Goal: Task Accomplishment & Management: Complete application form

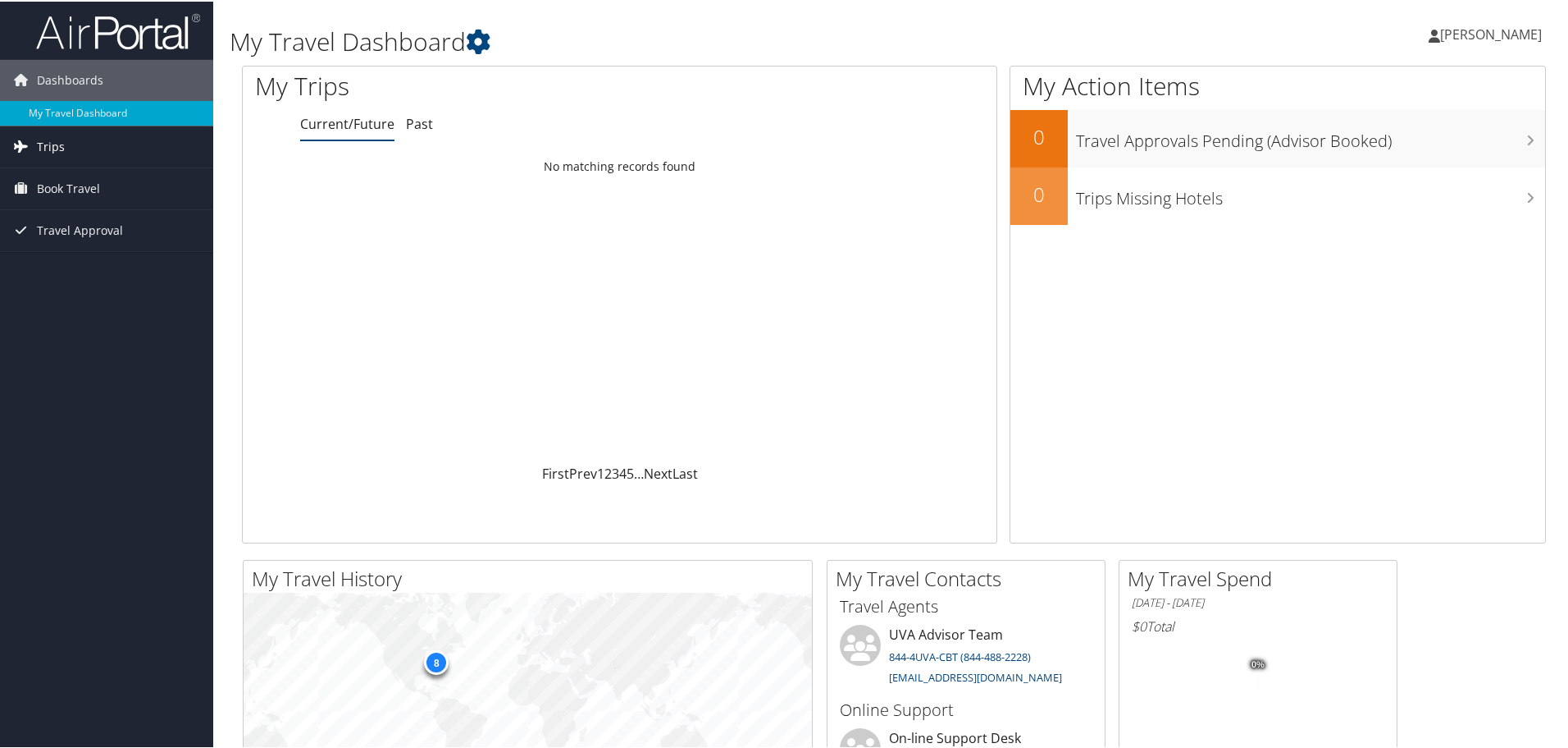
click at [67, 141] on link "Trips" at bounding box center [107, 144] width 213 height 41
click at [127, 178] on link "Current/Future Trips" at bounding box center [107, 178] width 213 height 25
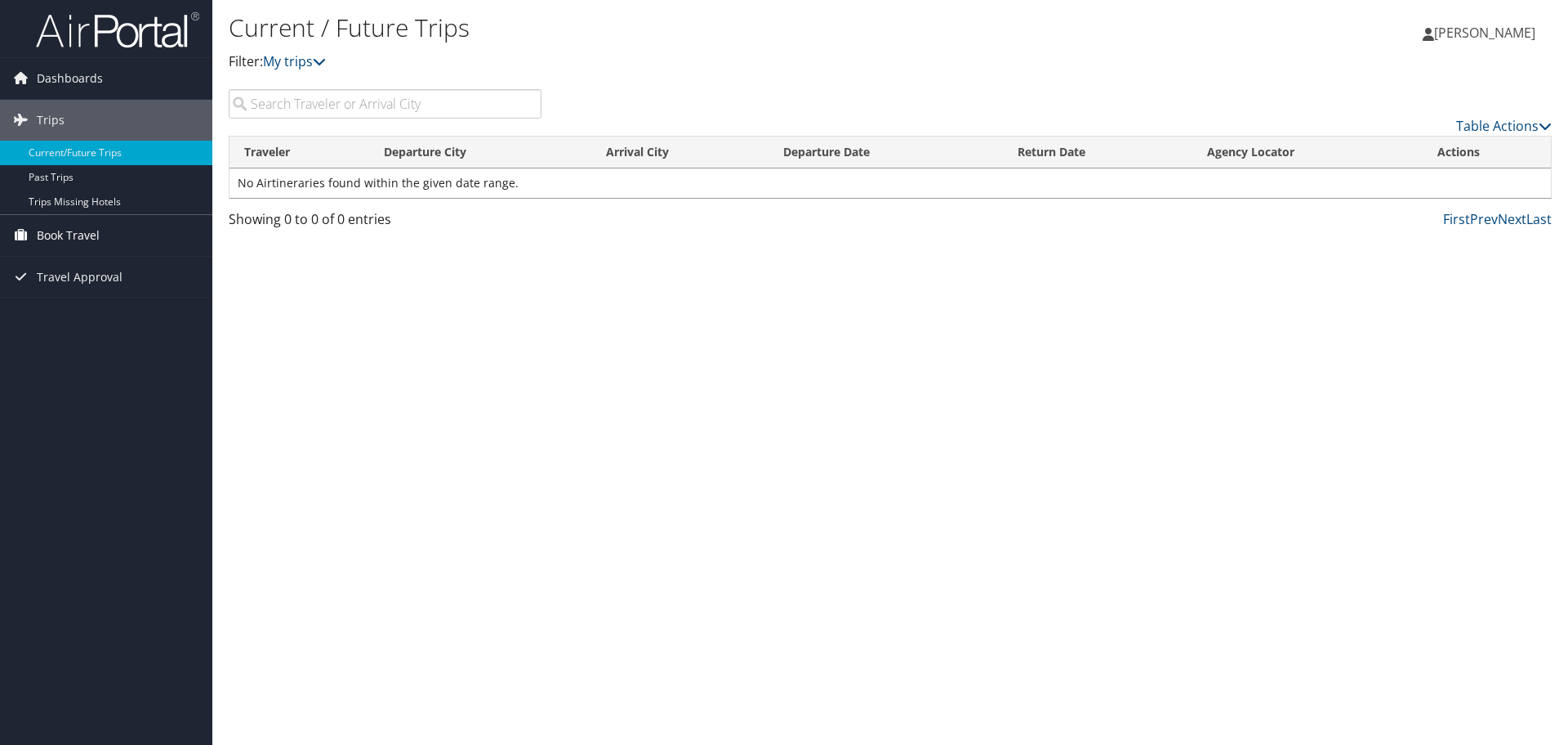
click at [51, 228] on span "Book Travel" at bounding box center [68, 235] width 63 height 40
click at [147, 263] on link "Agent Booking Request" at bounding box center [106, 268] width 212 height 24
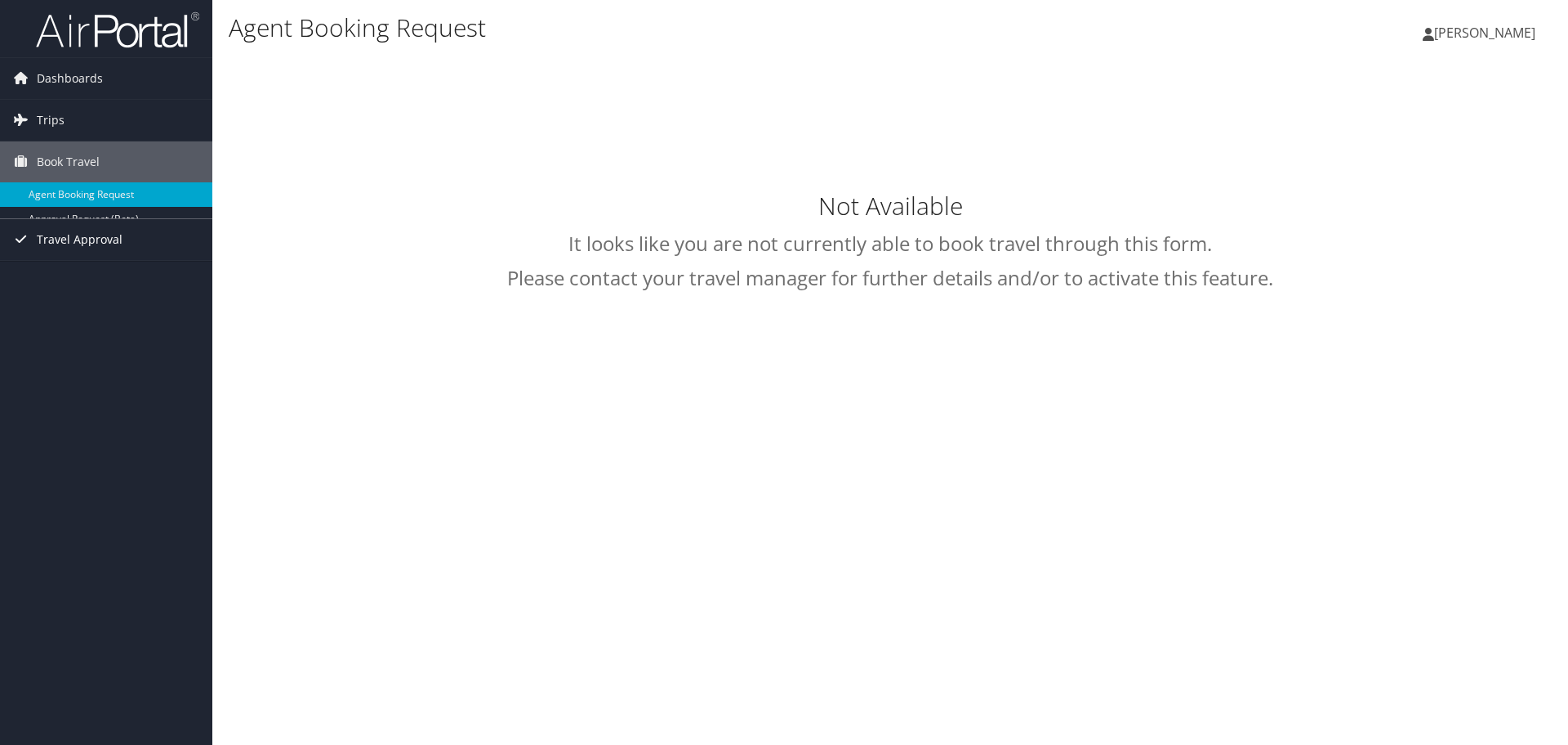
select select "[EMAIL_ADDRESS][DOMAIN_NAME]"
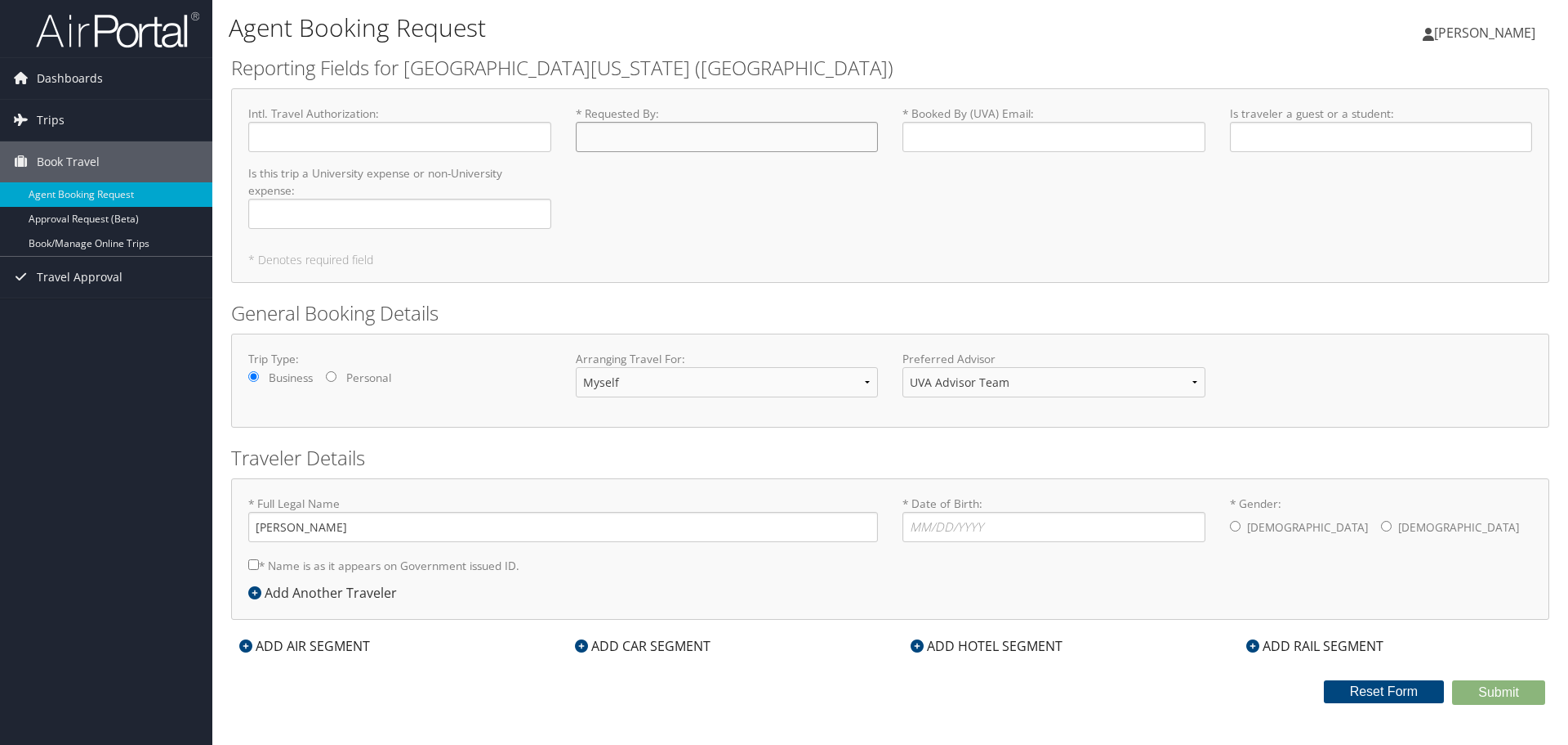
click at [622, 142] on input "* Requested By : Required" at bounding box center [728, 136] width 303 height 30
type input "[PERSON_NAME]"
type input "jbw3r@virginia.edu"
click at [307, 221] on input "Is this trip a University expense or non-University expense : Required" at bounding box center [400, 214] width 303 height 30
drag, startPoint x: 396, startPoint y: 214, endPoint x: 240, endPoint y: 218, distance: 156.1
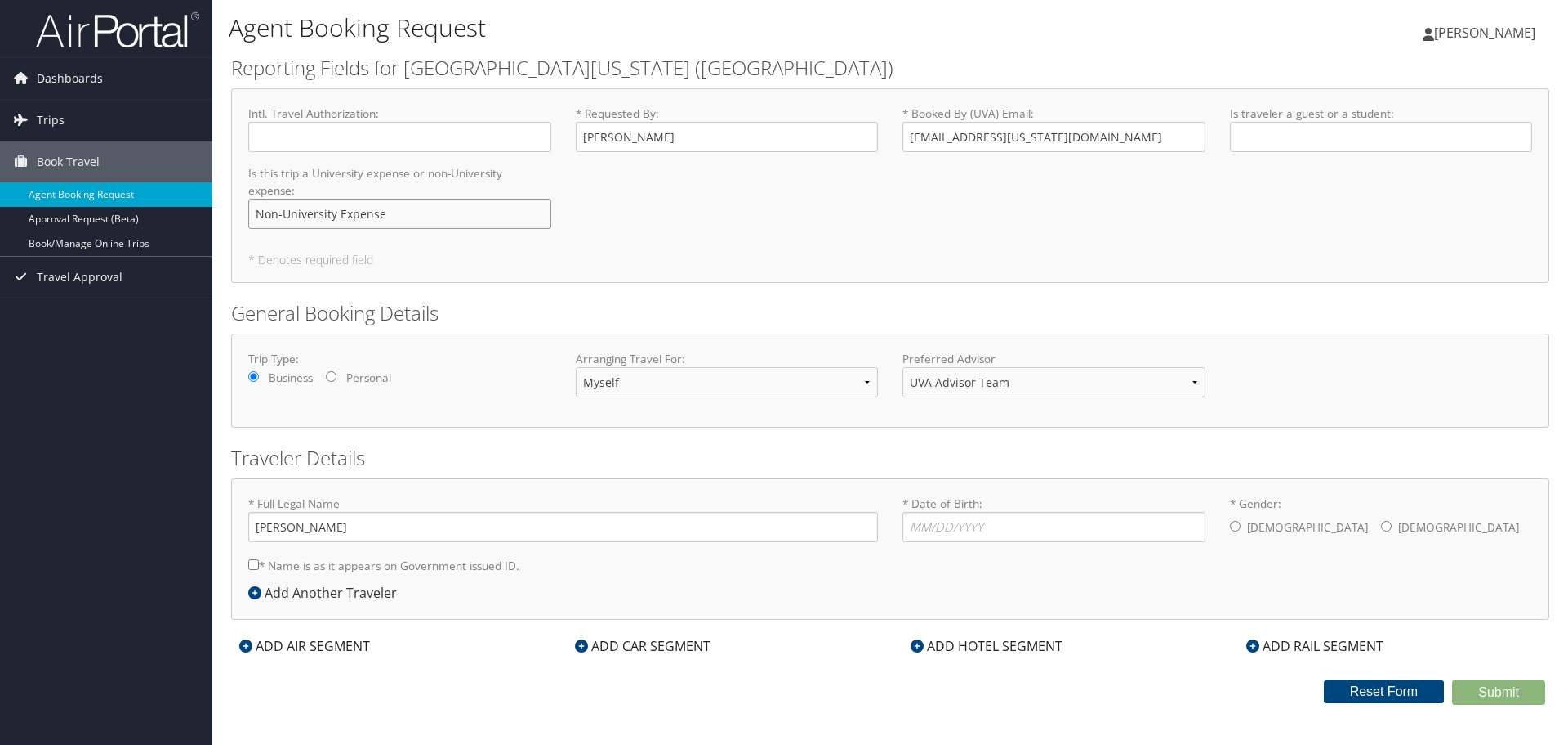
click at [240, 218] on div "Is this trip a University expense or non-University expense : Non-University Ex…" at bounding box center [400, 204] width 327 height 77
click at [665, 213] on div "Intl. Travel Authorization : Required * Requested By : Jo Watts Required * Book…" at bounding box center [890, 173] width 1309 height 136
drag, startPoint x: 422, startPoint y: 214, endPoint x: 255, endPoint y: 214, distance: 167.0
click at [255, 214] on input "University Expense" at bounding box center [400, 214] width 303 height 30
type input "Non-University Expense"
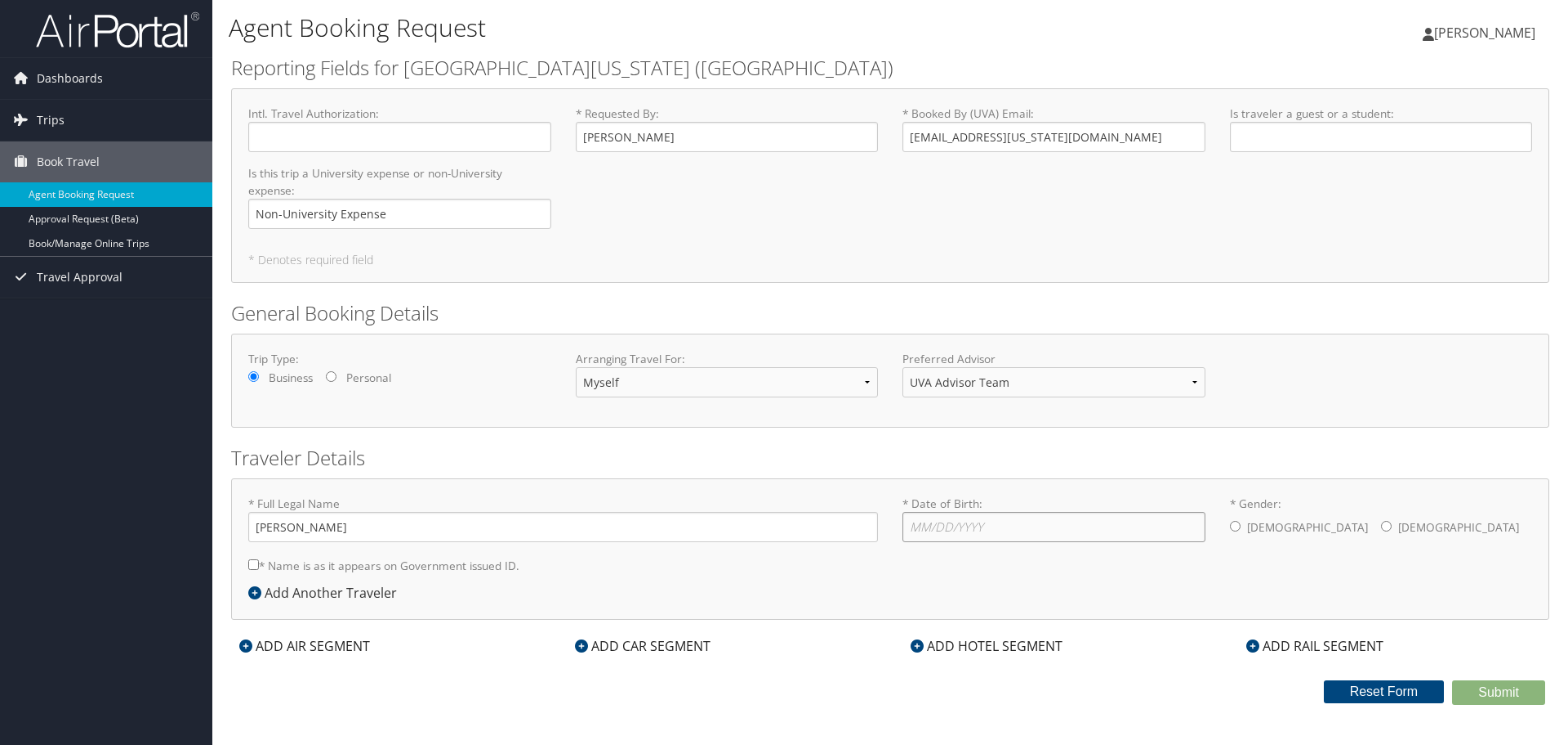
click at [967, 532] on input "* Date of Birth: Invalid Date" at bounding box center [1054, 527] width 303 height 30
type input "11/26/1981"
click at [1244, 523] on div "Male Female" at bounding box center [1382, 528] width 303 height 33
click at [1238, 525] on input "* Gender: Male Female" at bounding box center [1235, 525] width 10 height 10
radio input "true"
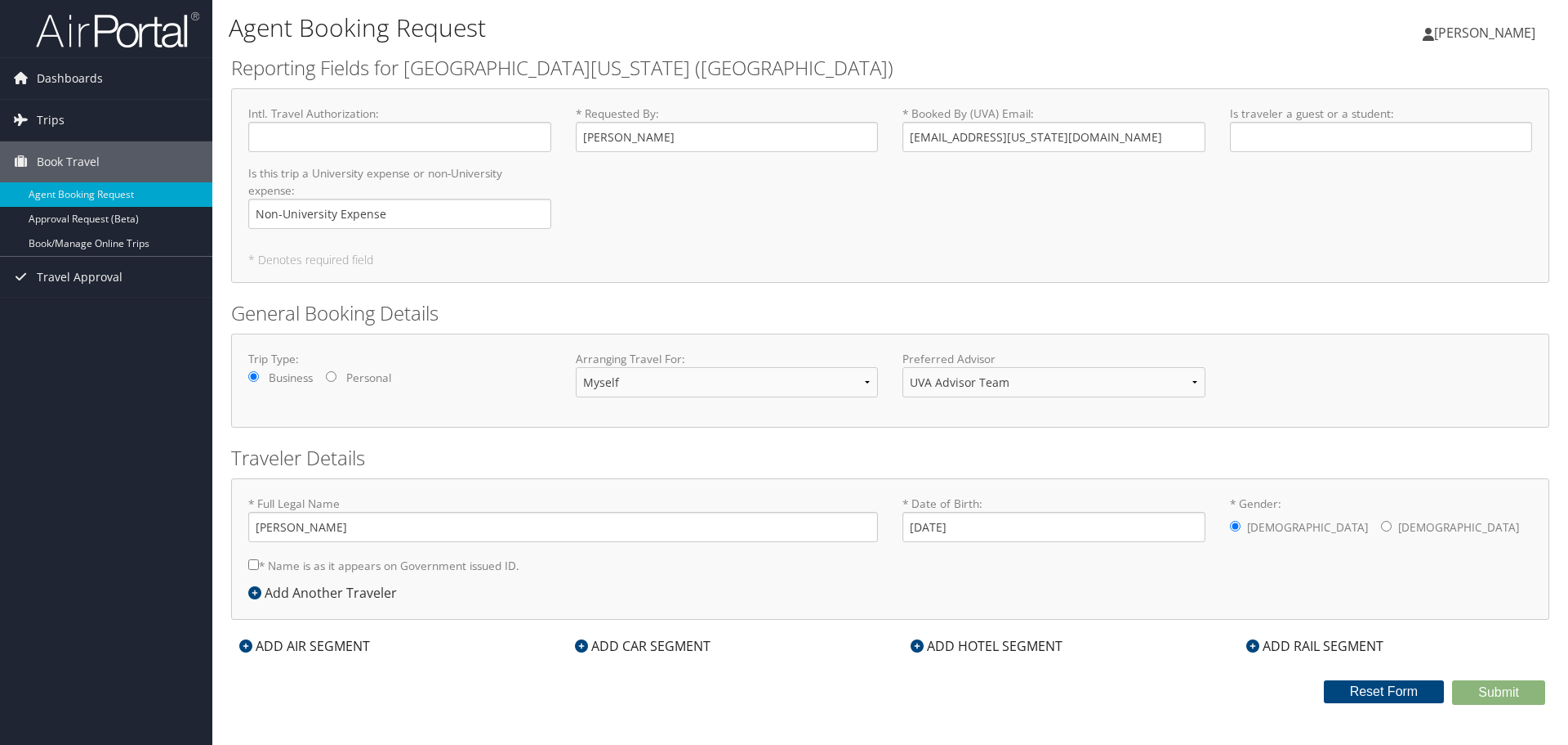
click at [676, 647] on div "ADD CAR SEGMENT" at bounding box center [643, 645] width 152 height 20
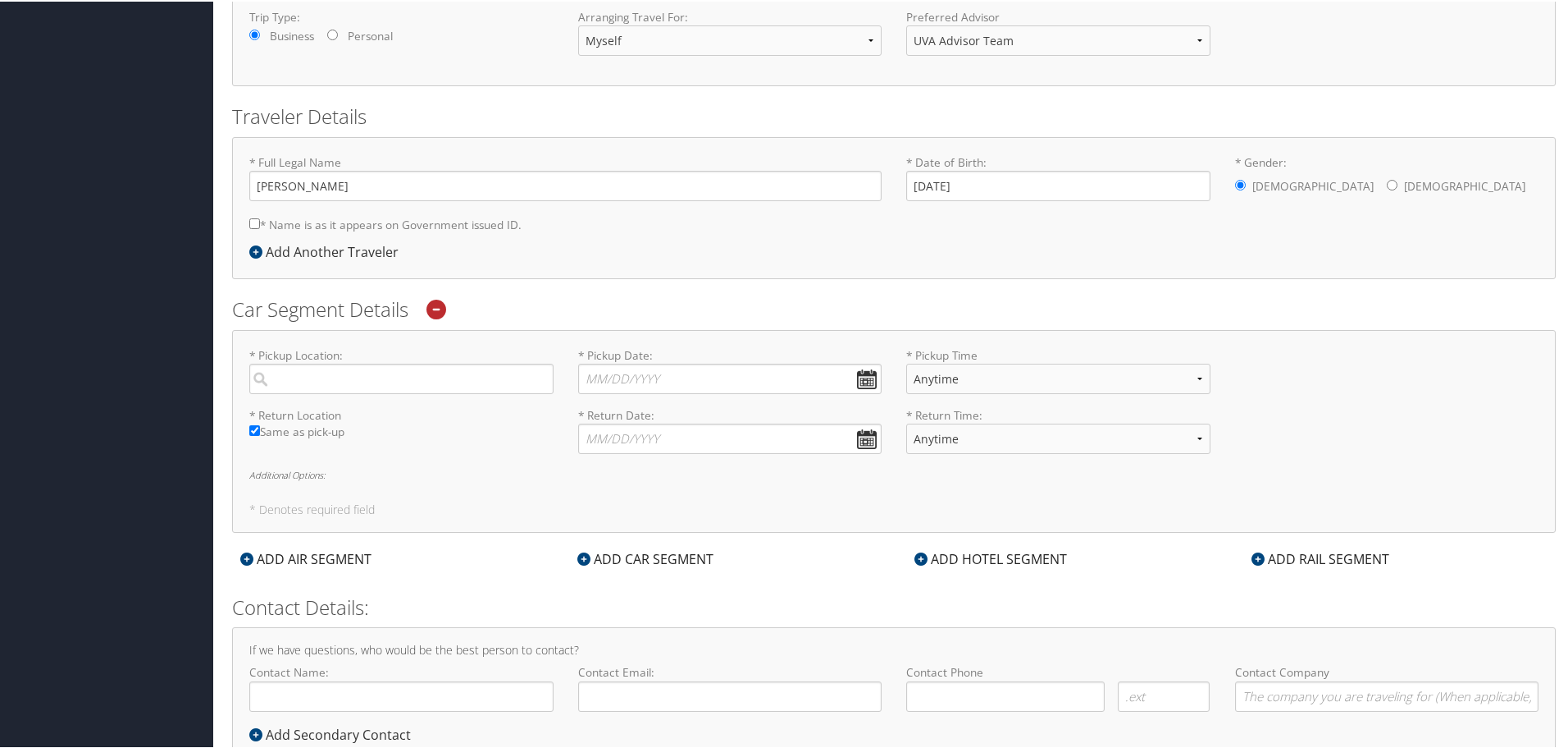
scroll to position [398, 0]
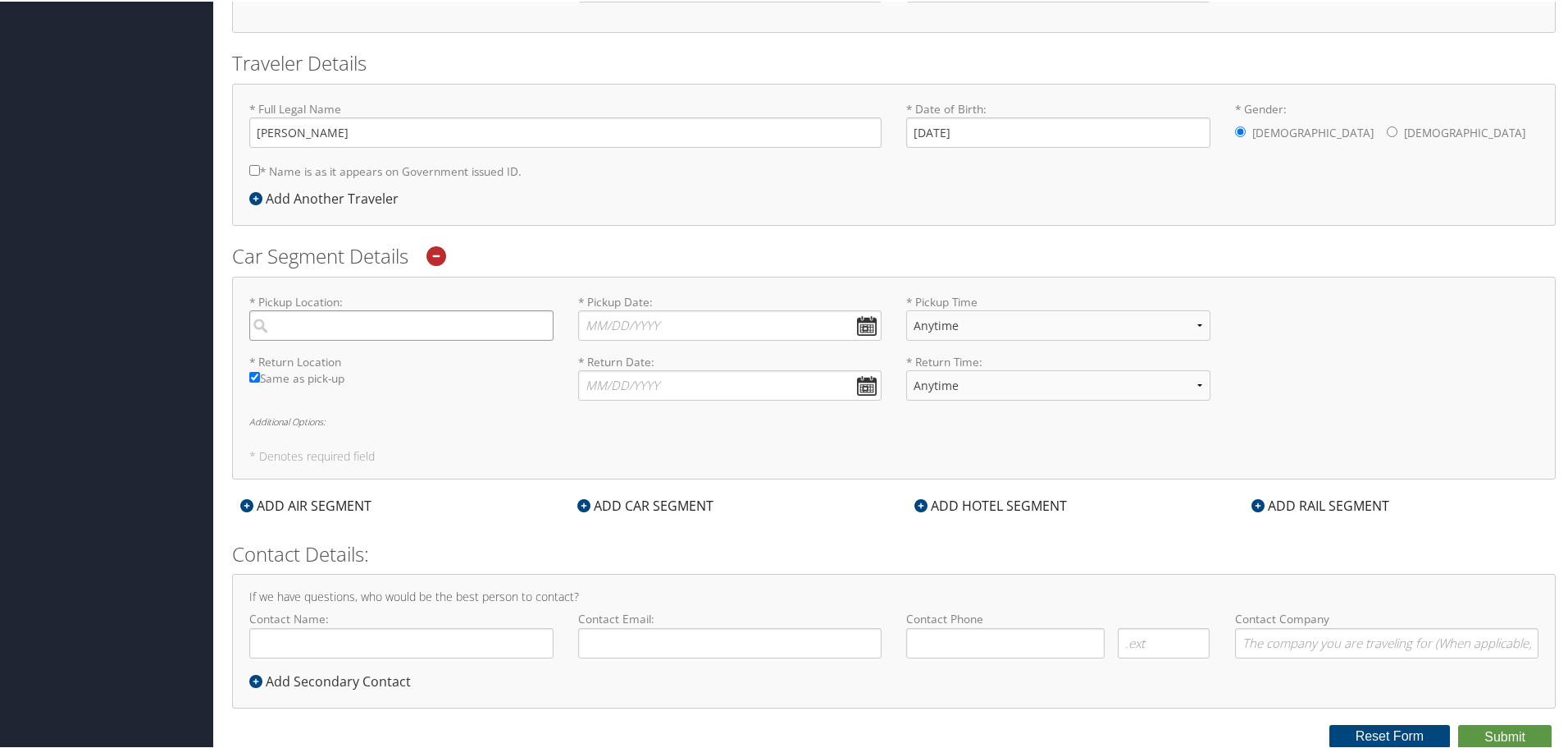
click at [341, 325] on input "search" at bounding box center [401, 324] width 304 height 30
click at [303, 358] on div "Charlottesville (CHO VA)" at bounding box center [403, 358] width 282 height 22
click at [303, 339] on input "Charlottesville" at bounding box center [401, 324] width 304 height 30
click at [393, 327] on input "Charlottesville" at bounding box center [401, 324] width 304 height 30
click at [432, 329] on input "Charlottesville" at bounding box center [401, 324] width 304 height 30
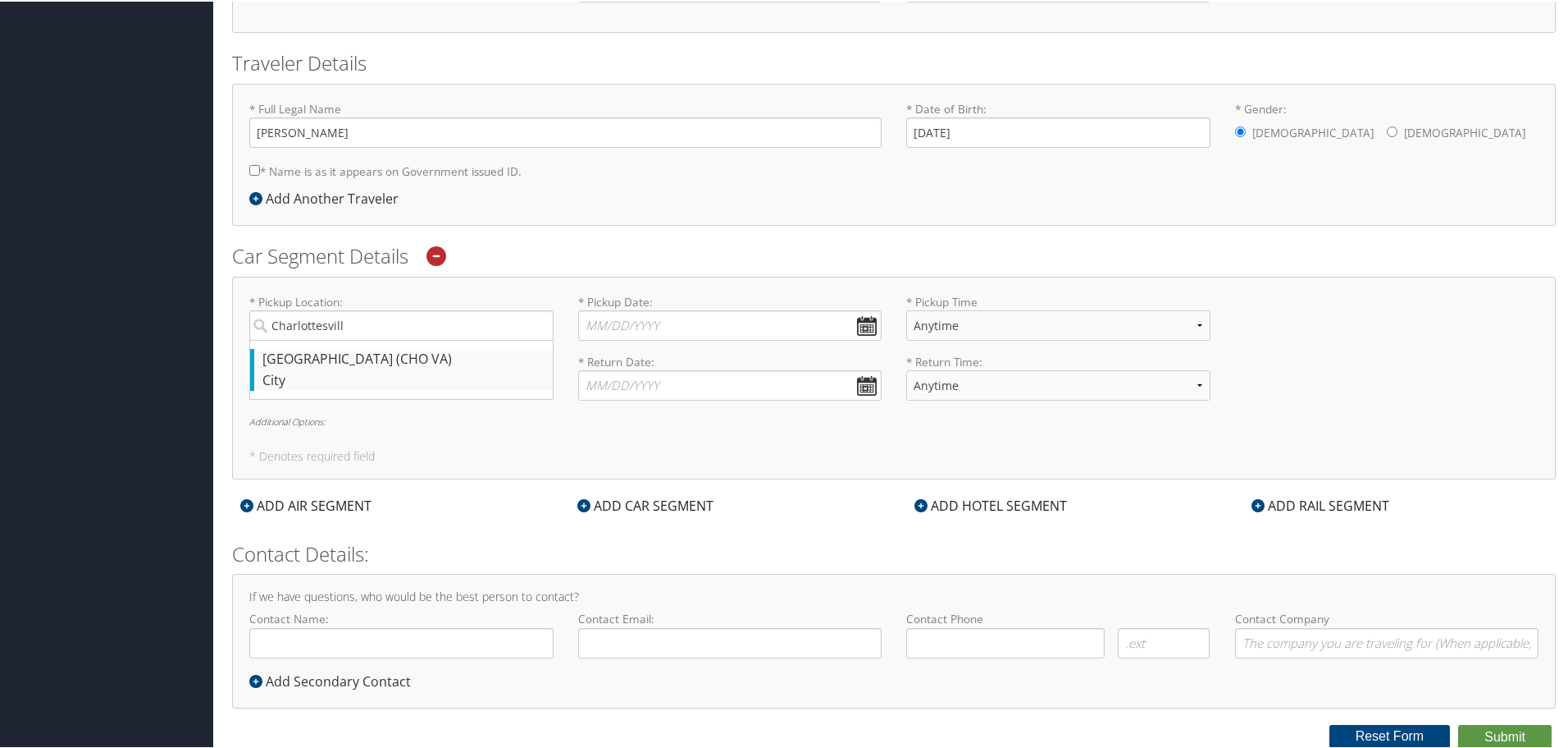
click at [498, 364] on div "Charlottesville (CHO VA)" at bounding box center [403, 358] width 282 height 22
click at [498, 339] on input "Charlottesvill" at bounding box center [401, 324] width 304 height 30
type input "Charlottesville"
click at [607, 332] on input "* Pickup Date: Dates must be valid" at bounding box center [731, 324] width 304 height 30
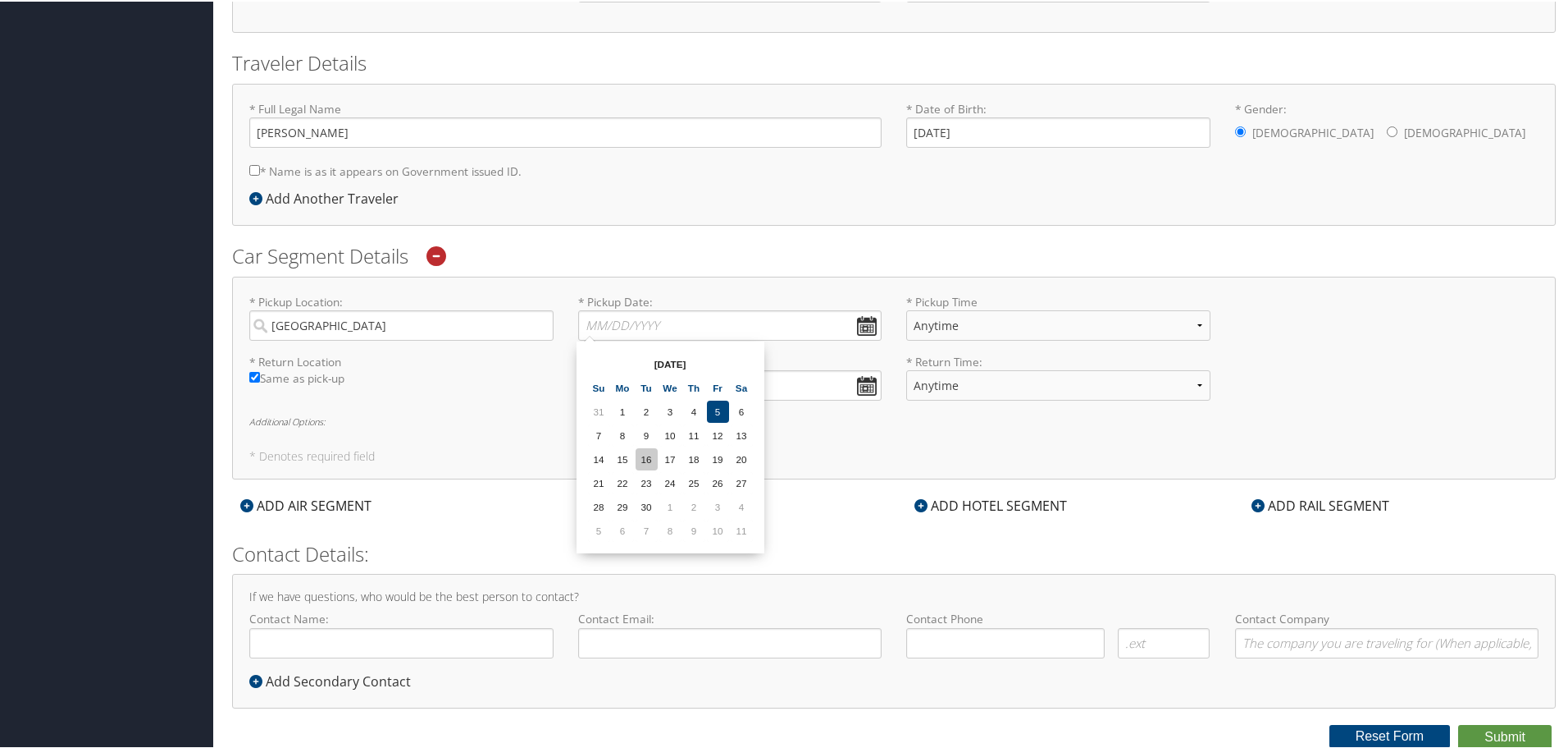
click at [656, 459] on td "16" at bounding box center [646, 457] width 22 height 22
type input "09/16/2025"
click at [829, 379] on input "* Return Date: Dates must be valid" at bounding box center [731, 383] width 304 height 30
click at [749, 515] on td "20" at bounding box center [741, 517] width 22 height 22
type input "09/20/2025"
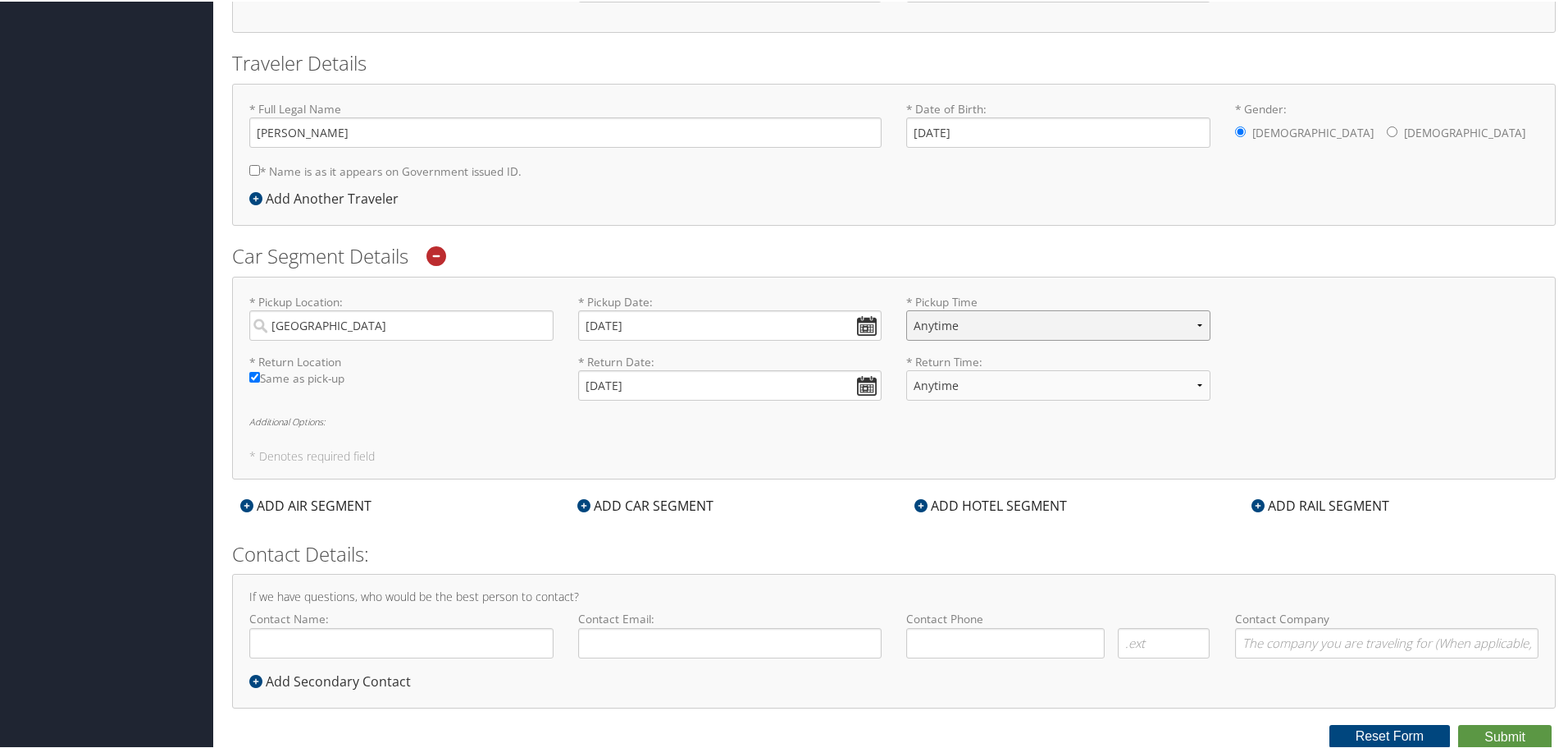
click at [960, 319] on select "Anytime 12:00 AM 1:00 AM 2:00 AM 3:00 AM 4:00 AM 5:00 AM 6:00 AM 7:00 AM 8:00 A…" at bounding box center [1058, 324] width 304 height 30
click at [991, 382] on select "Anytime 12:00 AM 1:00 AM 2:00 AM 3:00 AM 4:00 AM 5:00 AM 6:00 AM 7:00 AM 8:00 A…" at bounding box center [1058, 383] width 304 height 30
click at [923, 455] on h5 "* Denotes required field" at bounding box center [894, 454] width 1290 height 11
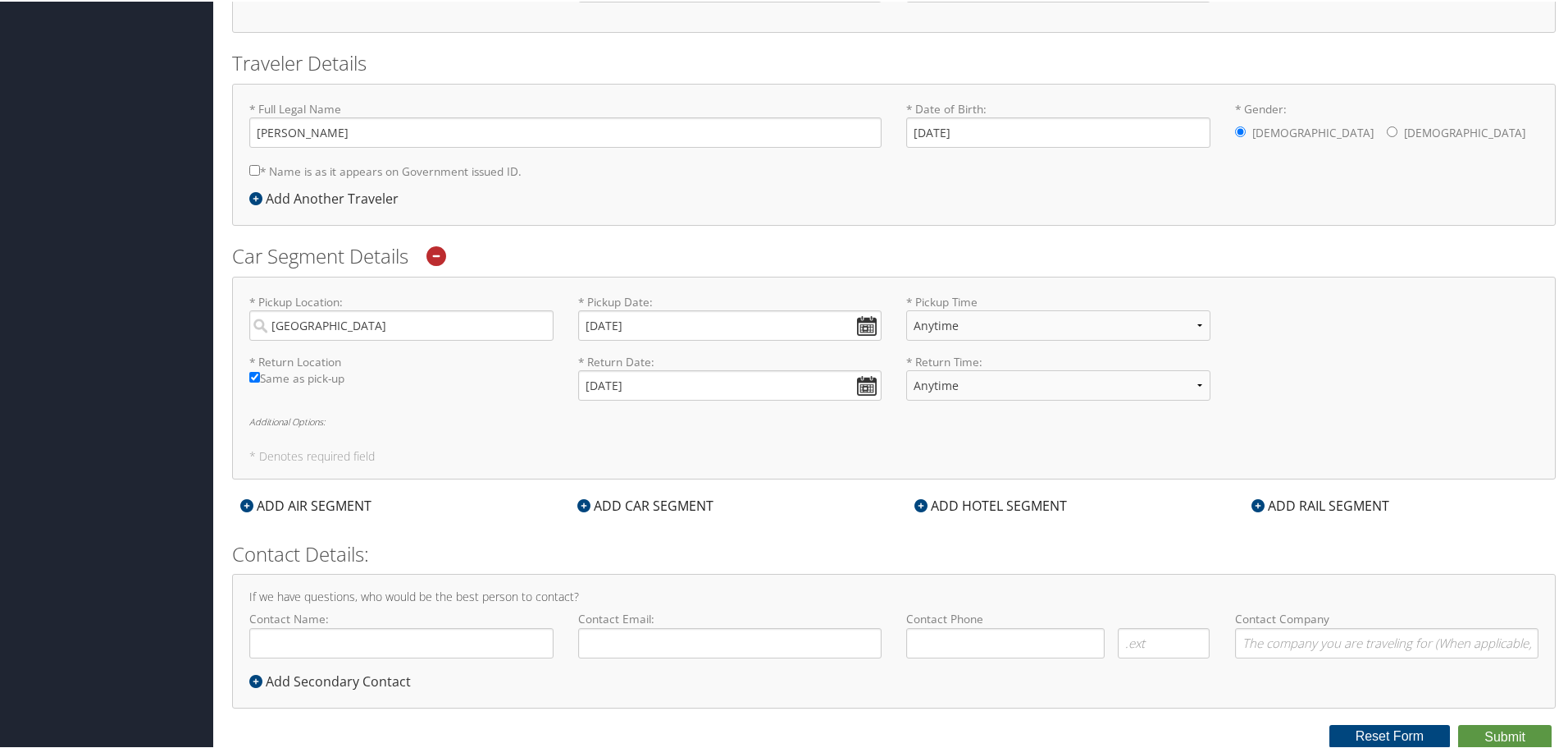
click at [447, 548] on h2 "Contact Details:" at bounding box center [894, 552] width 1324 height 28
click at [446, 645] on input "Contact Name:" at bounding box center [401, 641] width 304 height 30
type input "Jo Blackburn Watts"
type input "jbw3r@virginia.edu"
type input "( ) -"
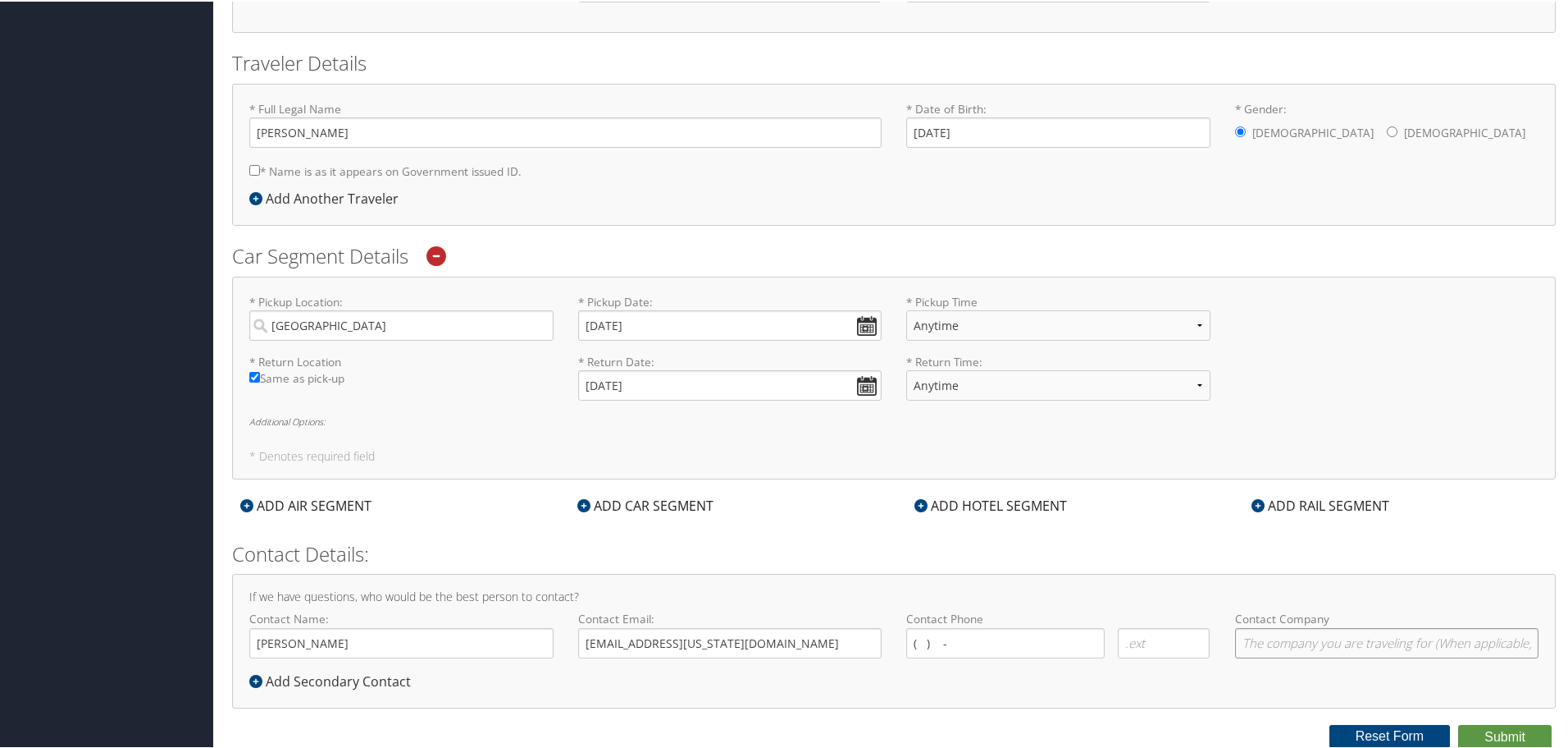
type input "University of Virginia"
drag, startPoint x: 325, startPoint y: 647, endPoint x: 271, endPoint y: 653, distance: 54.3
click at [271, 653] on input "Jo Blackburn Watts" at bounding box center [401, 641] width 304 height 30
type input "Jo Watts"
click at [421, 374] on label "Same as pick-up" at bounding box center [401, 381] width 304 height 26
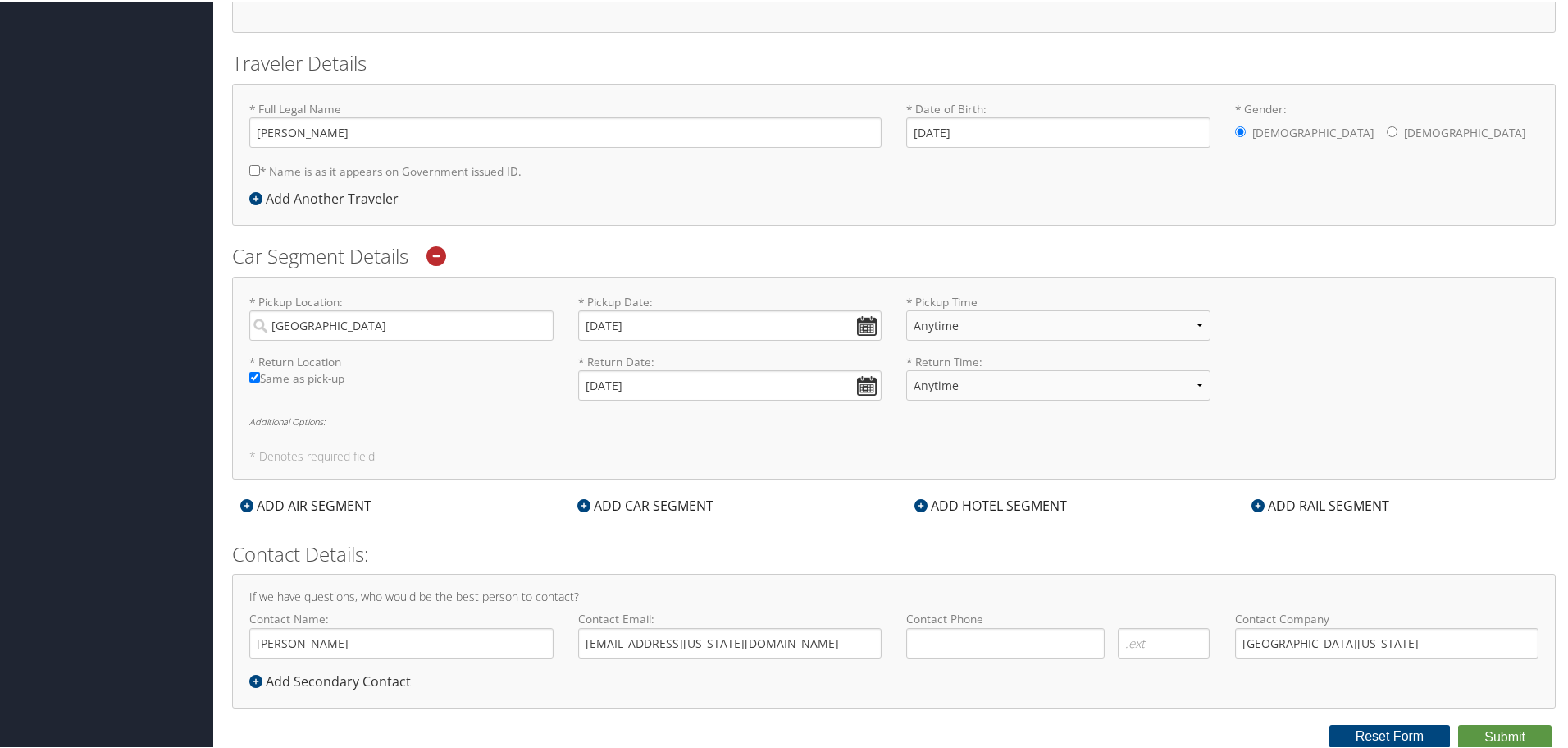
click at [260, 374] on input "Same as pick-up" at bounding box center [254, 375] width 10 height 10
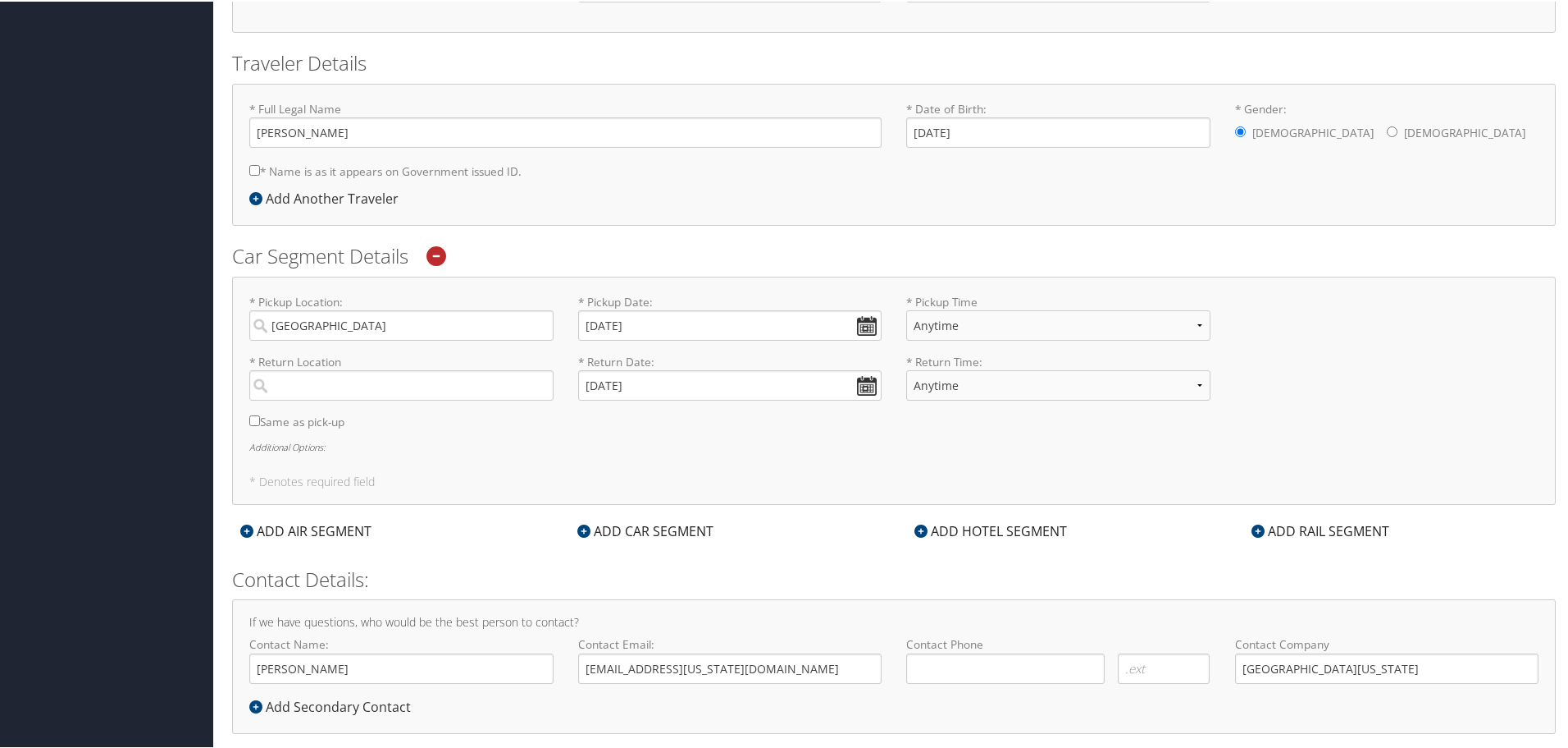
click at [316, 419] on label "Same as pick-up" at bounding box center [401, 424] width 304 height 26
click at [260, 419] on input "Same as pick-up" at bounding box center [254, 418] width 10 height 10
checkbox input "true"
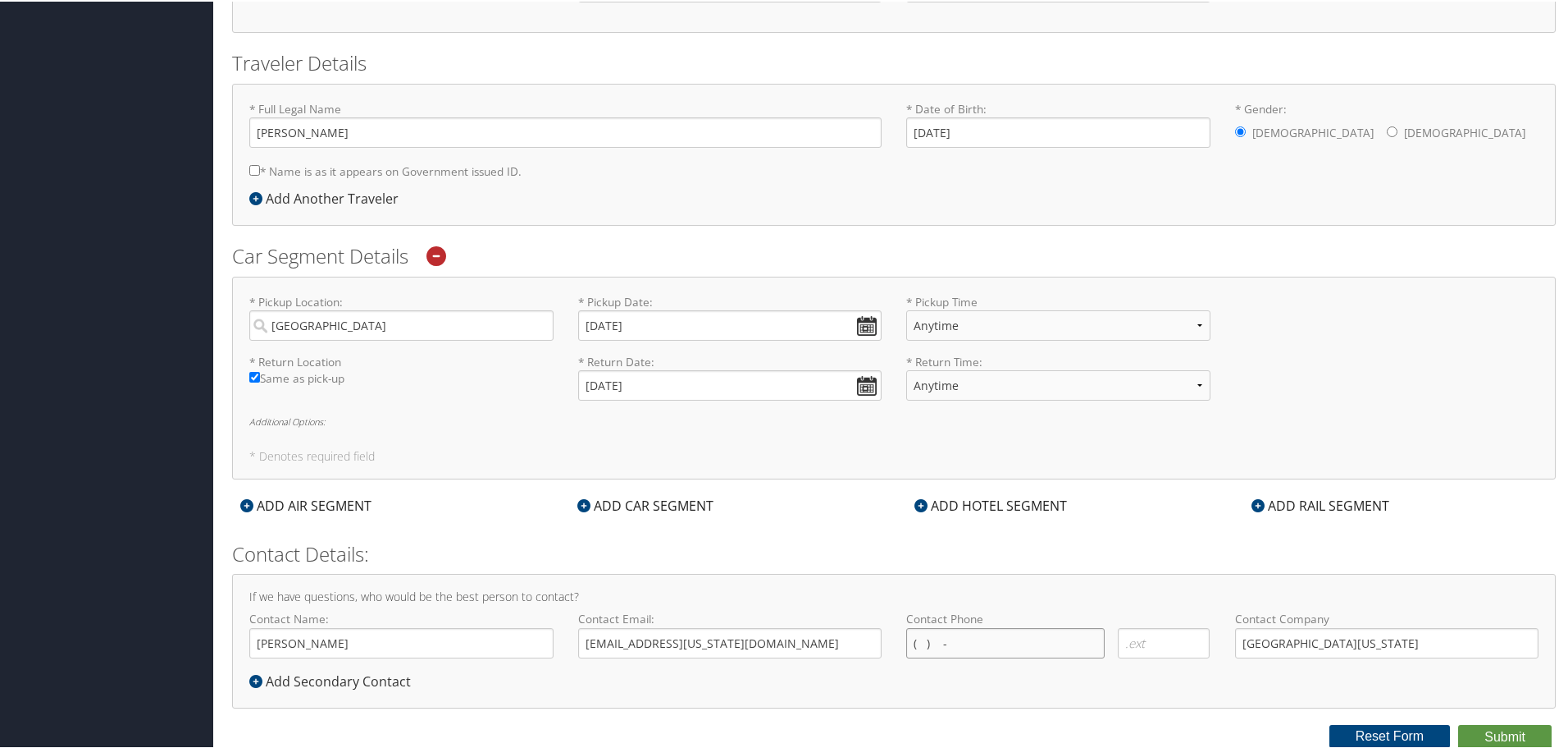
click at [986, 647] on input "( ) -" at bounding box center [1005, 641] width 198 height 30
type input "( ) -"
click at [1352, 389] on div "* Return Location Required Same as pick-up * Return Date: 09/20/2025 Dates must…" at bounding box center [894, 382] width 1314 height 60
click at [1489, 740] on button "Submit" at bounding box center [1505, 735] width 93 height 25
click at [1492, 729] on button "Submit" at bounding box center [1505, 735] width 93 height 25
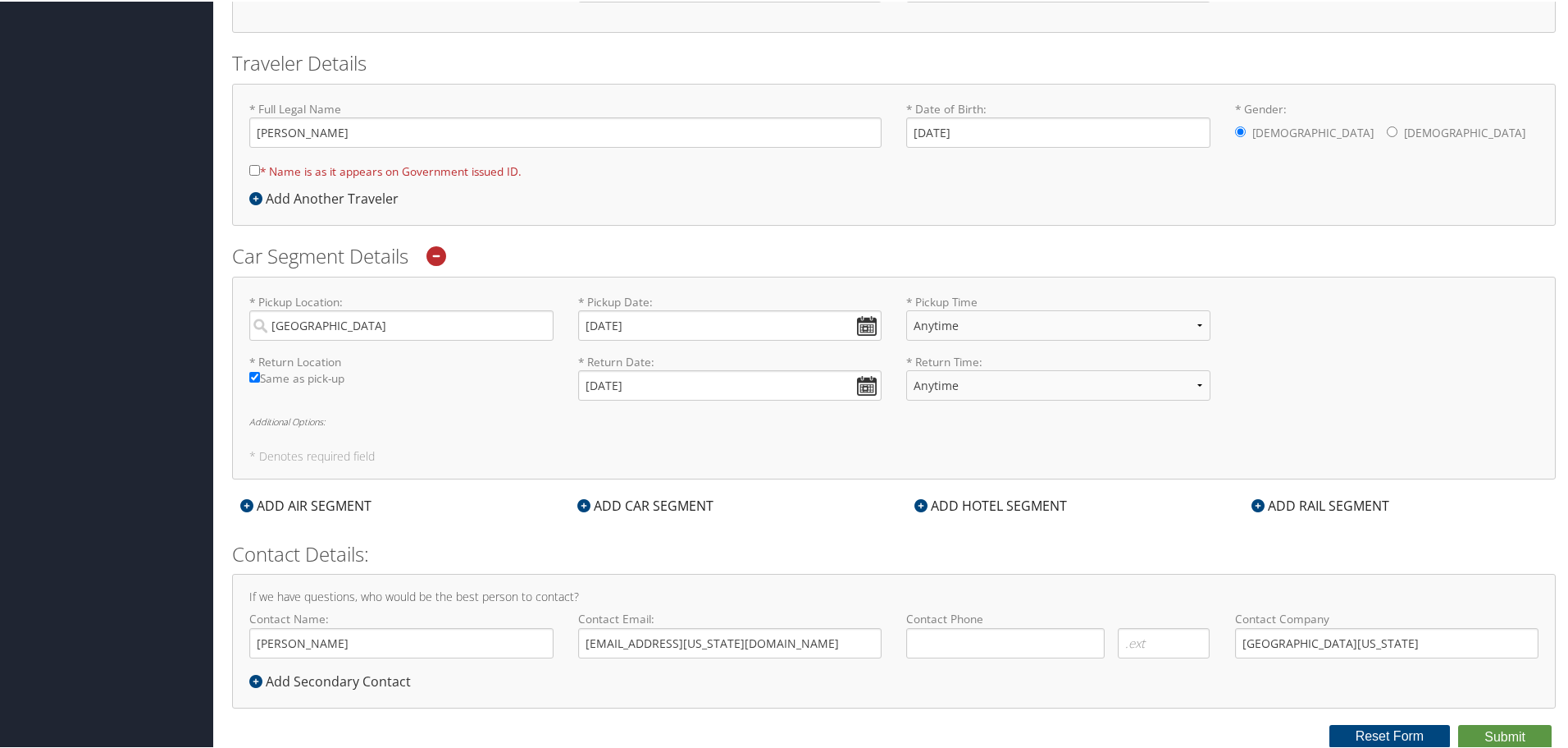
click at [254, 170] on input "* Name is as it appears on Government issued ID." at bounding box center [254, 168] width 10 height 10
checkbox input "true"
click at [1480, 734] on button "Submit" at bounding box center [1505, 735] width 93 height 25
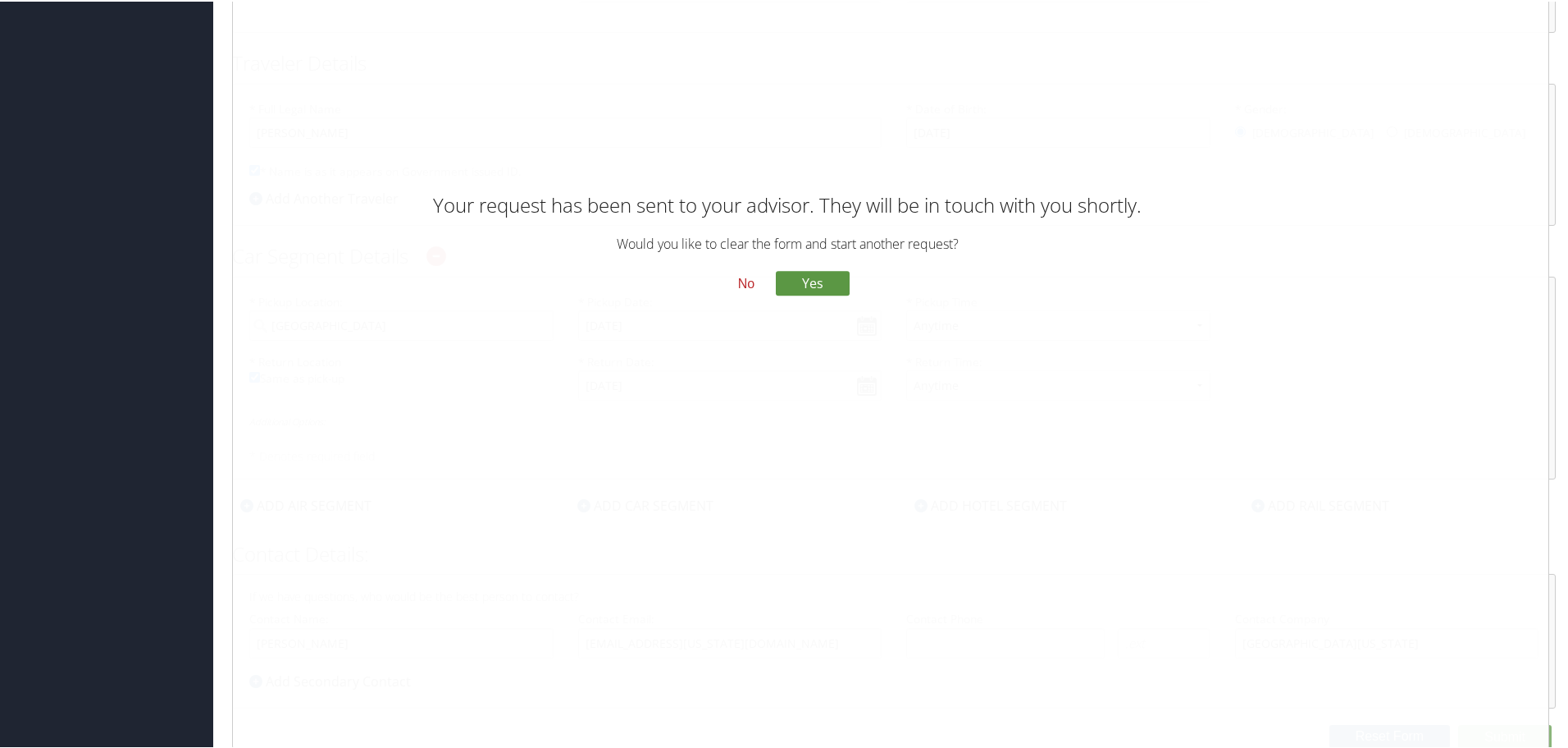
click at [746, 275] on button "No" at bounding box center [746, 282] width 42 height 28
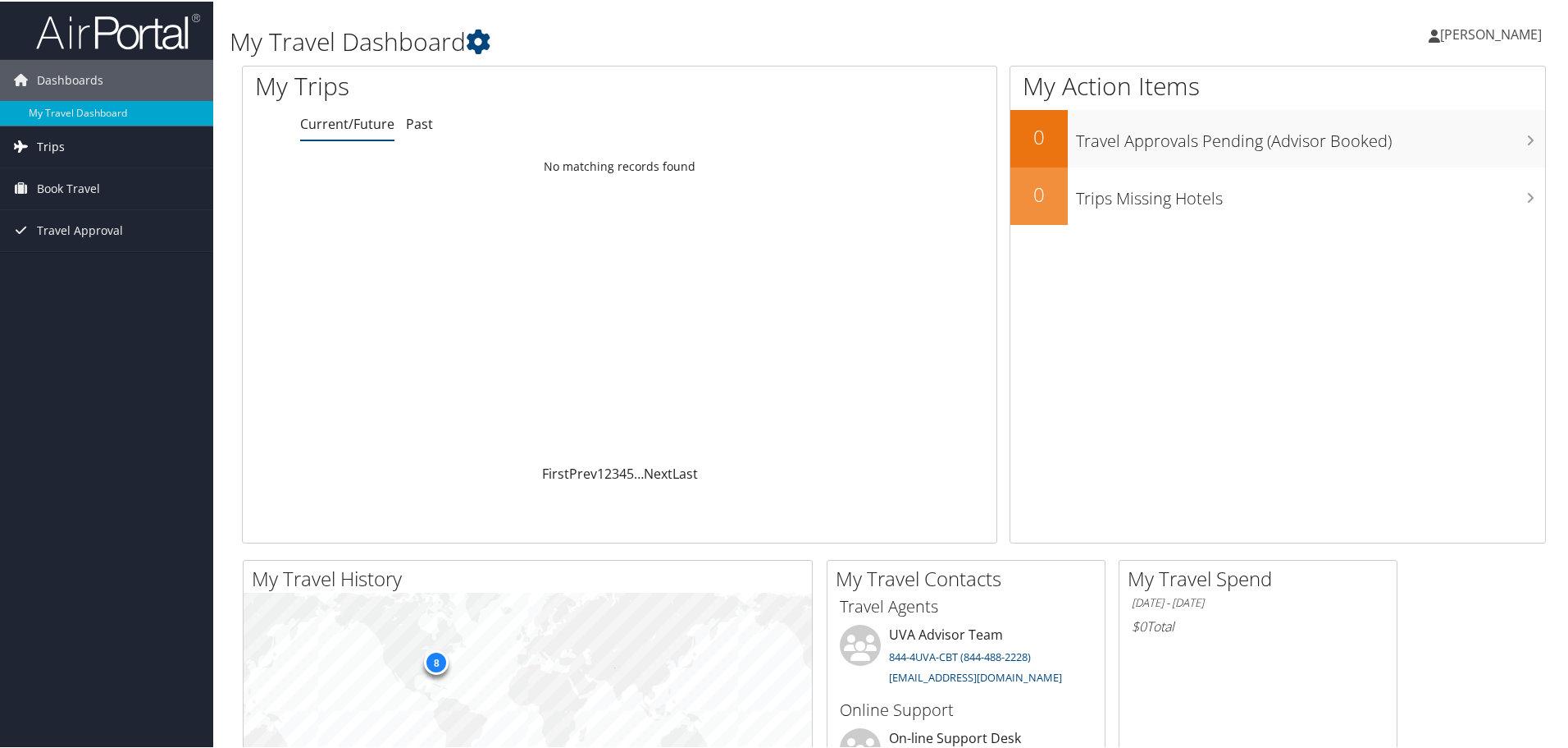
click at [44, 147] on span "Trips" at bounding box center [51, 144] width 28 height 41
click at [97, 178] on link "Current/Future Trips" at bounding box center [107, 178] width 213 height 25
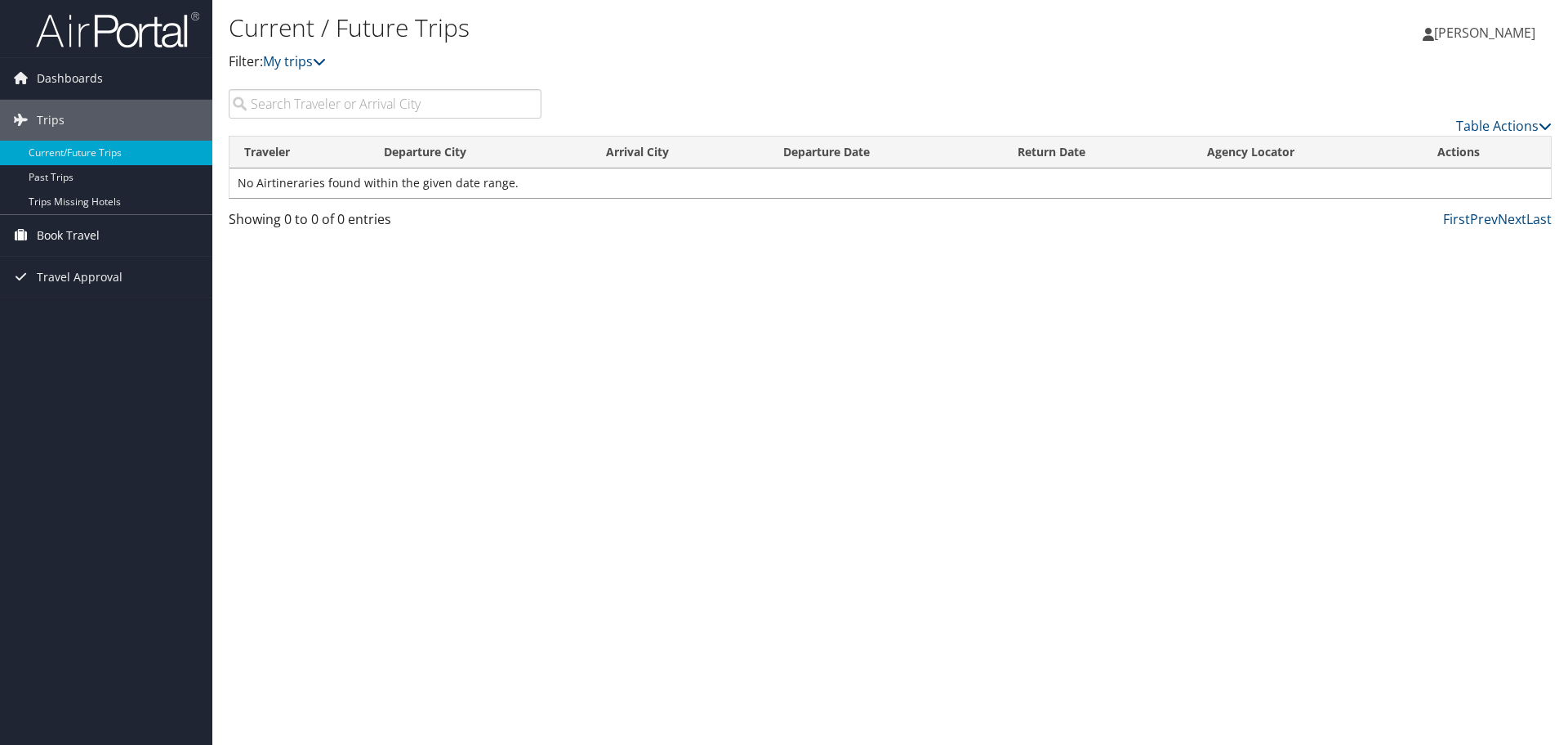
click at [81, 236] on span "Book Travel" at bounding box center [68, 235] width 63 height 40
click at [72, 270] on link "Agent Booking Request" at bounding box center [106, 268] width 212 height 24
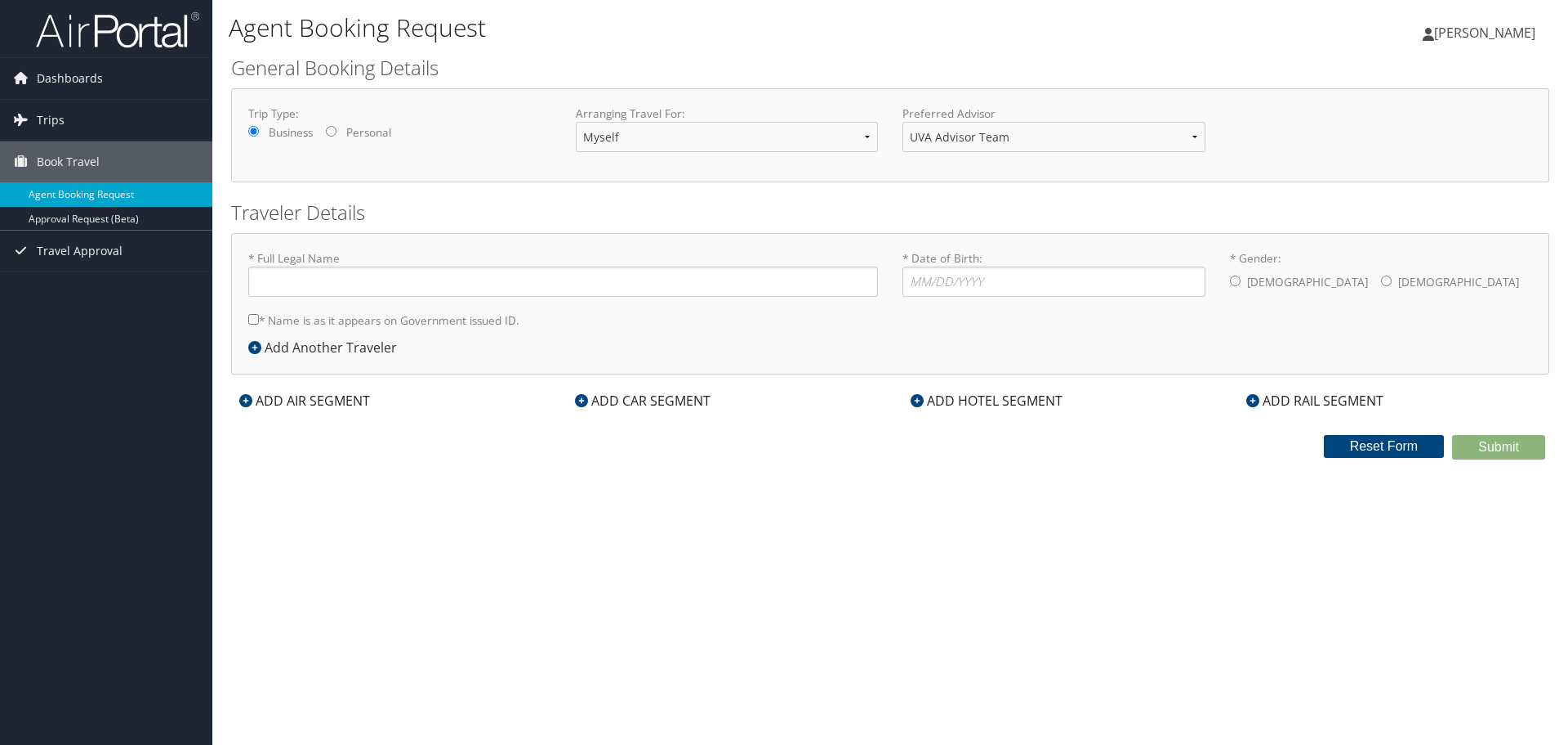
type input "Jo Blackburn Watts"
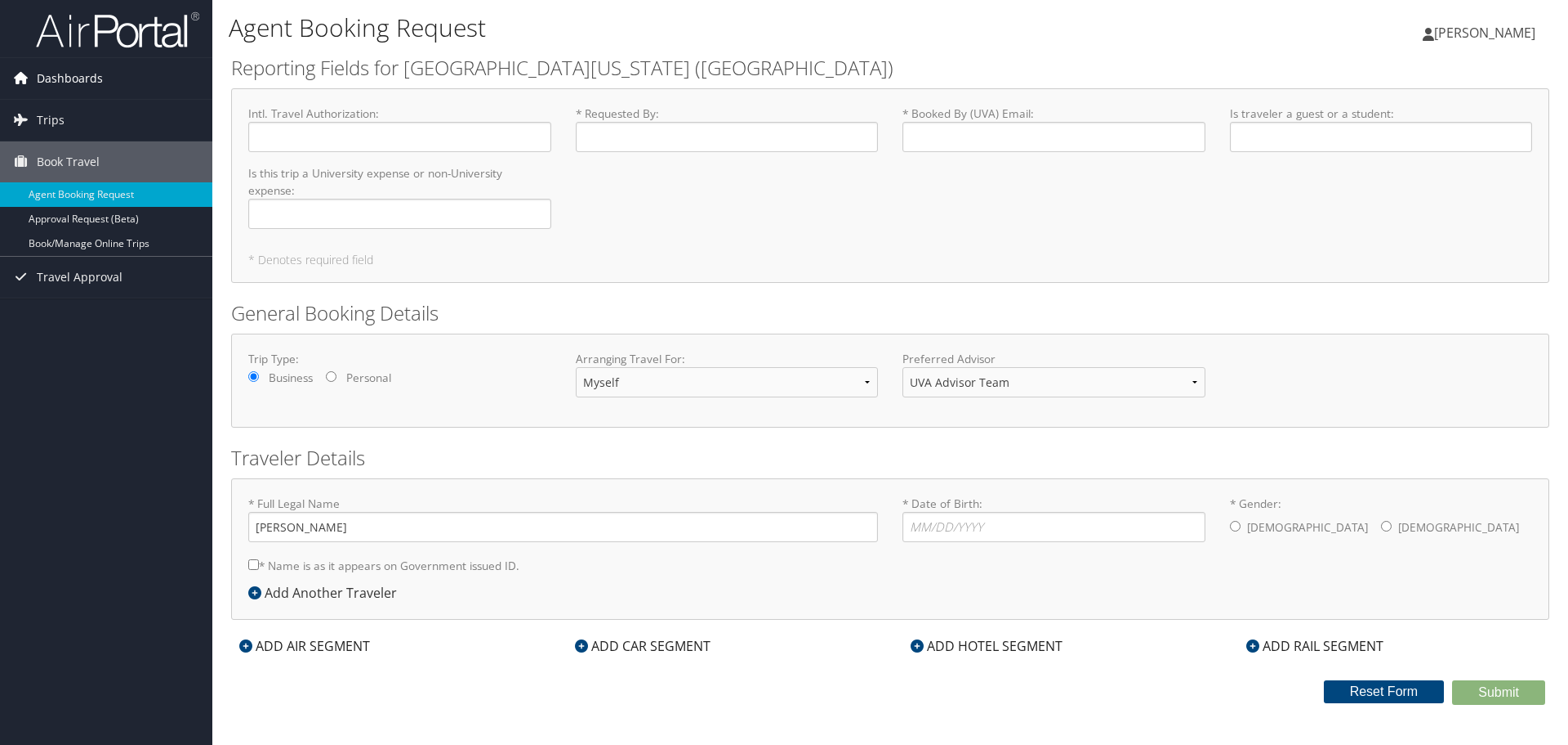
click at [64, 72] on span "Dashboards" at bounding box center [70, 78] width 66 height 40
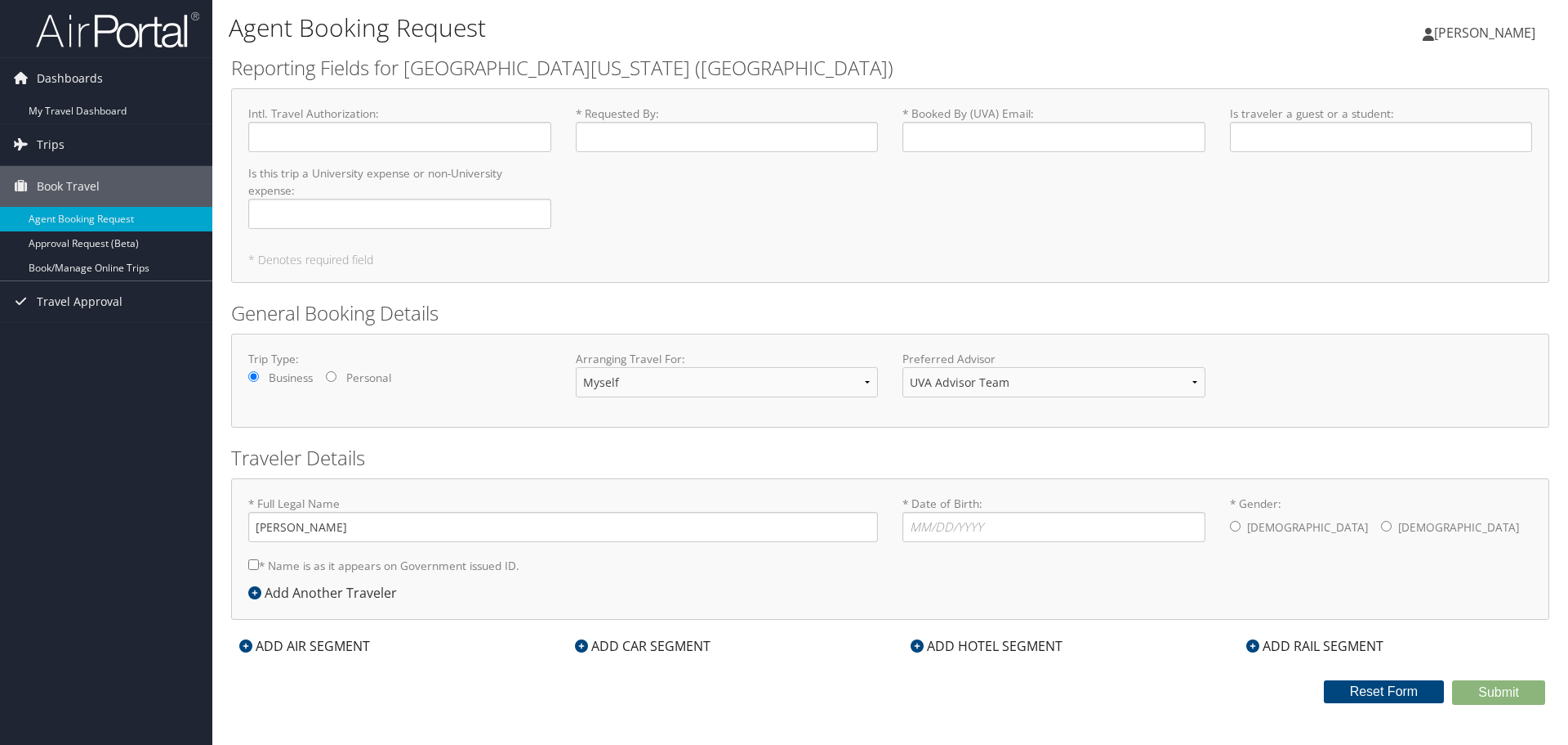
click at [104, 34] on img at bounding box center [118, 29] width 164 height 39
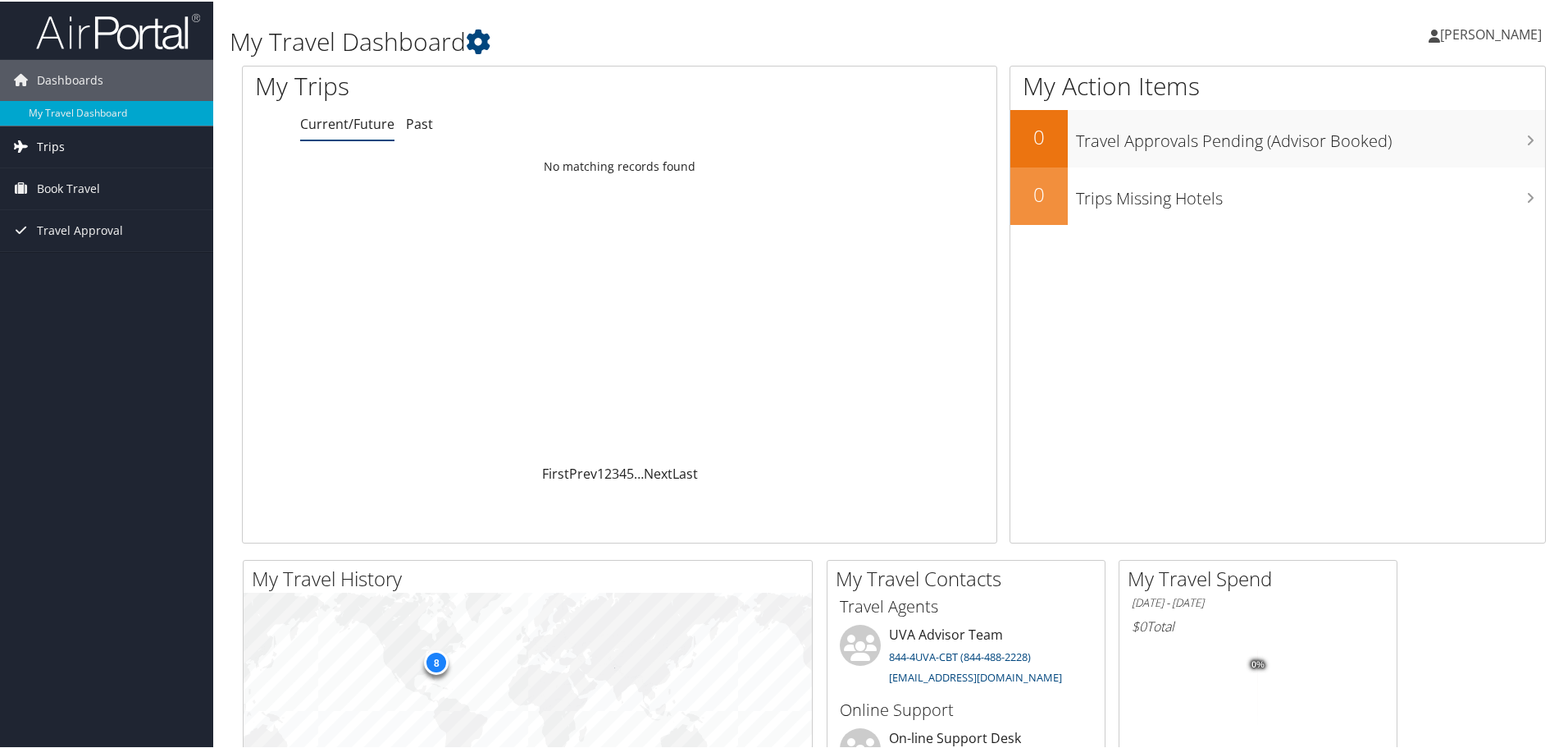
click at [55, 141] on span "Trips" at bounding box center [51, 144] width 28 height 41
click at [113, 427] on div "Dashboards My Travel Dashboard Trips Current/Future Trips Past Trips Trips Miss…" at bounding box center [787, 620] width 1575 height 1240
